Goal: Task Accomplishment & Management: Use online tool/utility

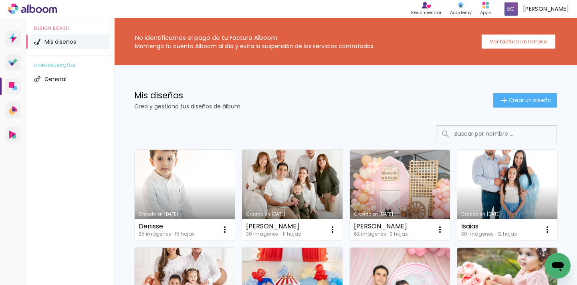
click at [195, 194] on link "Creado en [DATE]" at bounding box center [185, 194] width 100 height 91
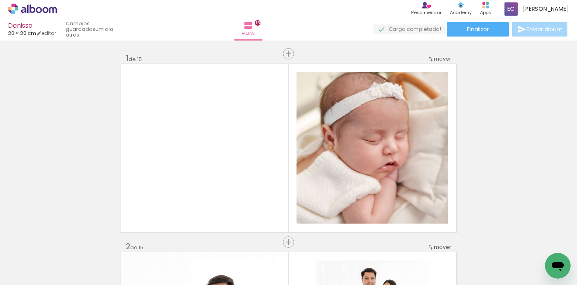
scroll to position [2843, 0]
